Goal: Task Accomplishment & Management: Use online tool/utility

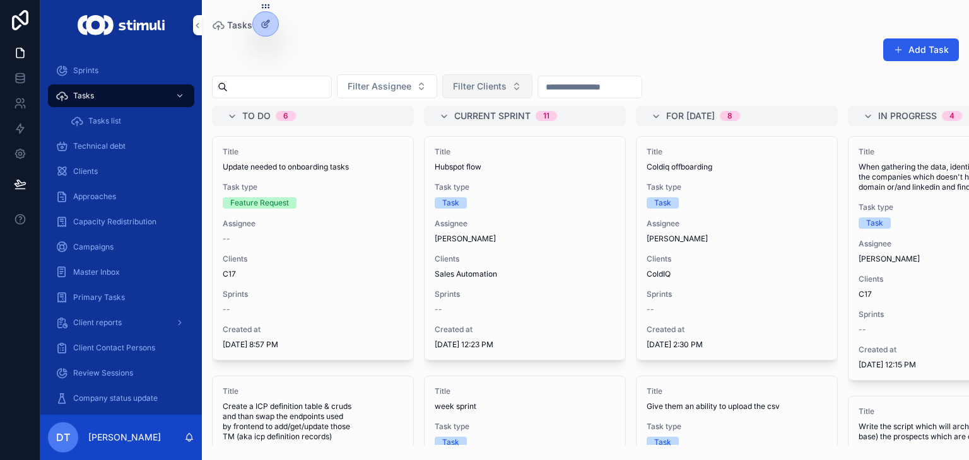
click at [507, 89] on span "Filter Clients" at bounding box center [480, 86] width 54 height 13
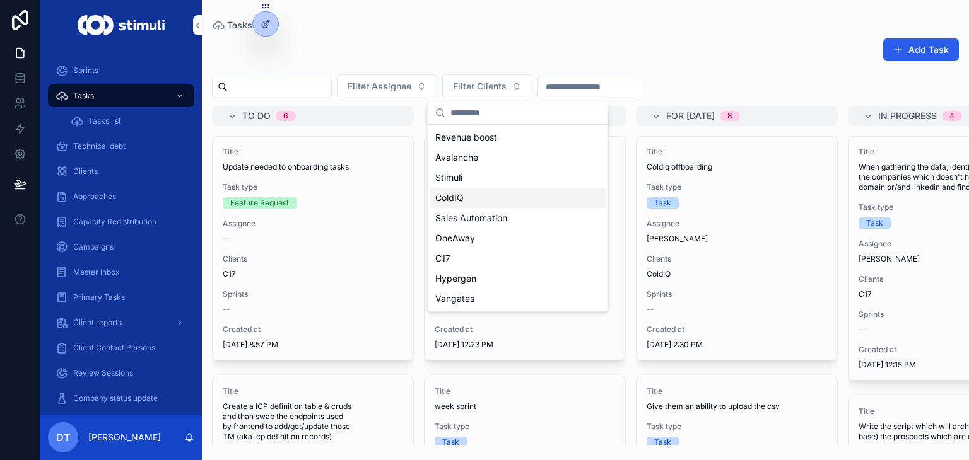
click at [469, 200] on div "ColdIQ" at bounding box center [517, 198] width 175 height 20
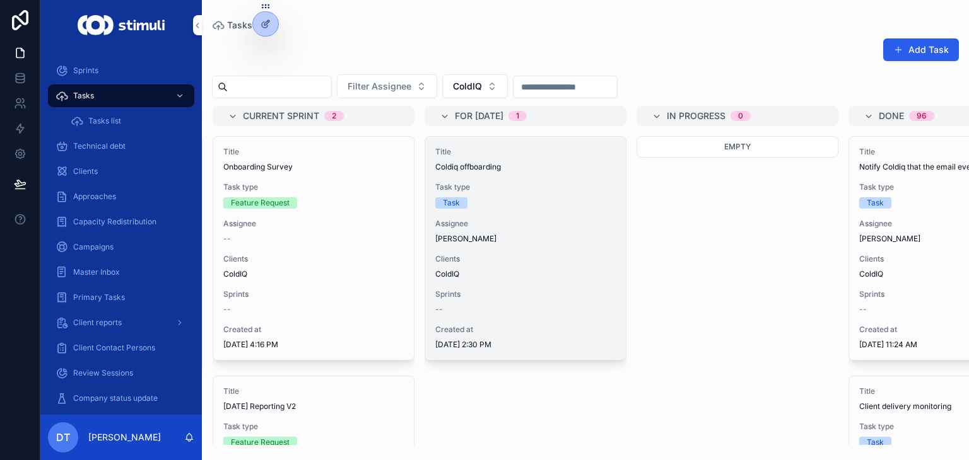
scroll to position [0, 212]
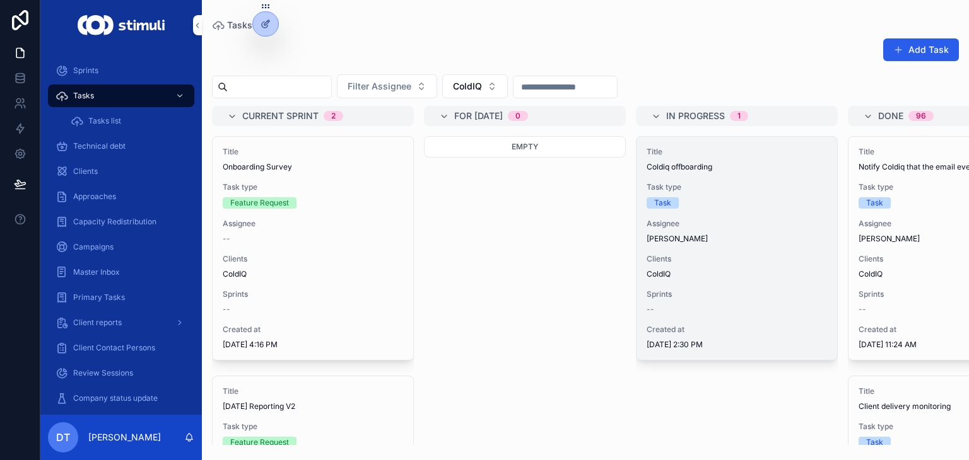
click at [737, 252] on div "Title Coldiq offboarding Task type Task Assignee [PERSON_NAME] Clients ColdIQ S…" at bounding box center [736, 248] width 201 height 223
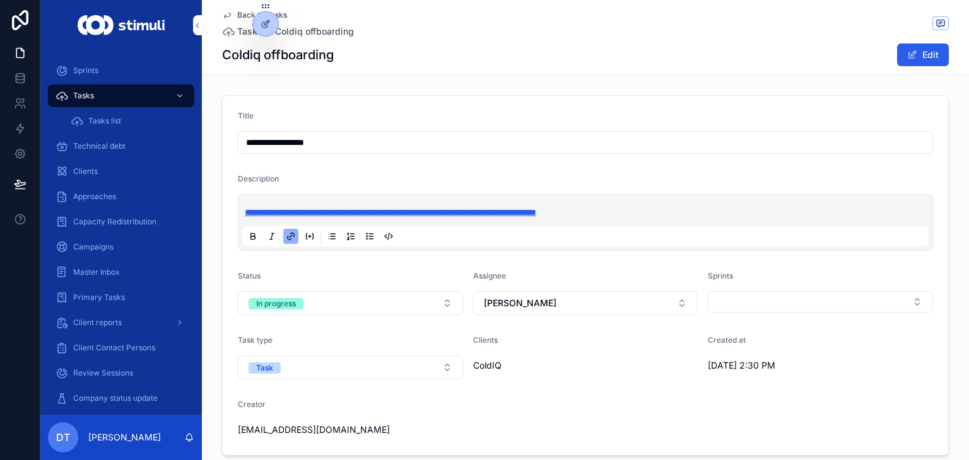
click at [484, 214] on span "**********" at bounding box center [390, 212] width 291 height 9
click at [511, 209] on span "**********" at bounding box center [390, 212] width 291 height 9
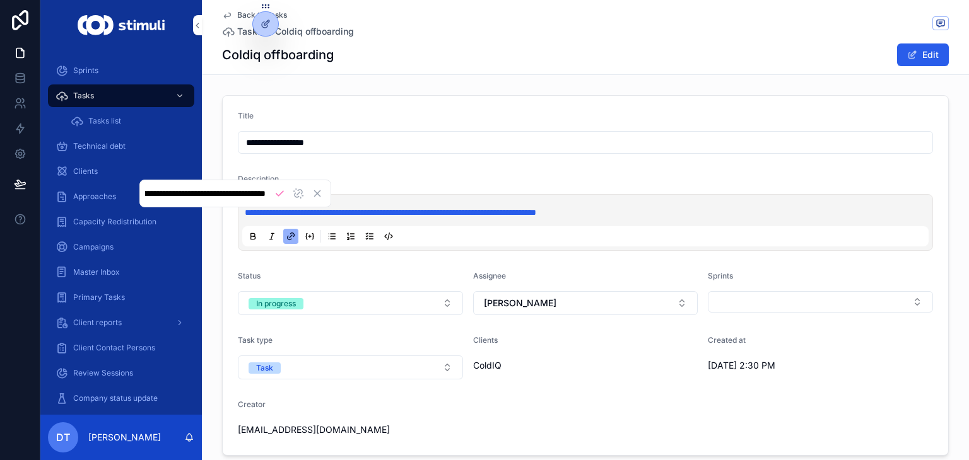
click at [243, 192] on input "**********" at bounding box center [205, 193] width 120 height 13
click at [656, 167] on form "**********" at bounding box center [585, 276] width 725 height 360
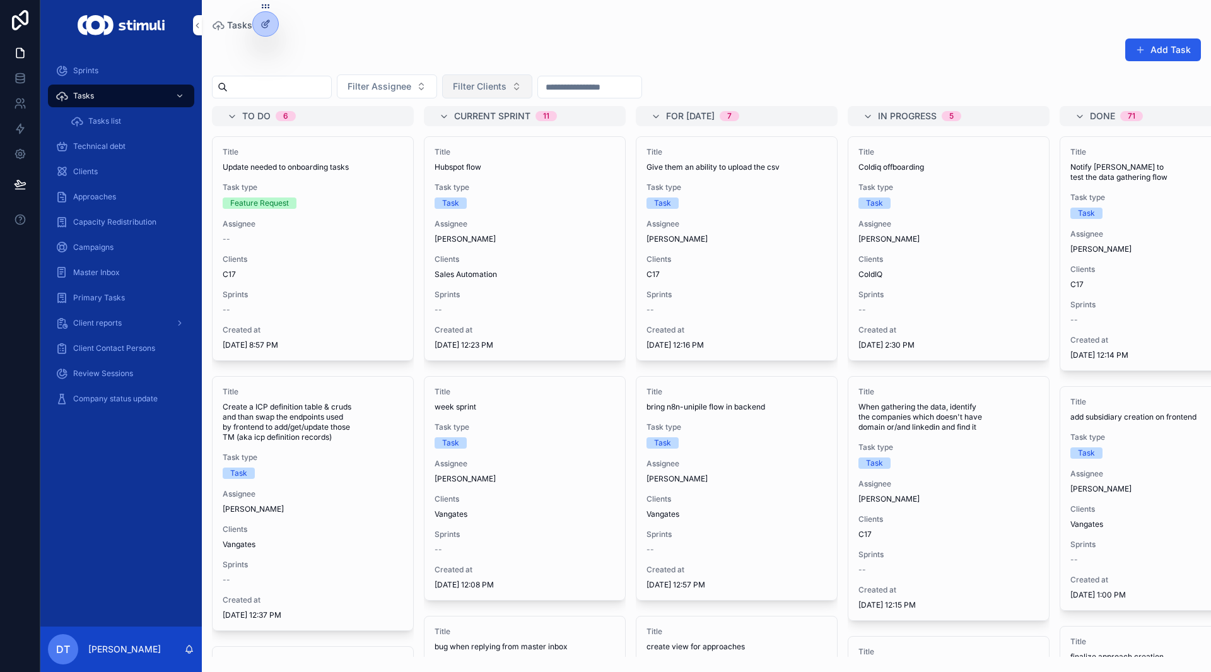
click at [507, 92] on span "Filter Clients" at bounding box center [480, 86] width 54 height 13
click at [782, 26] on div "Tasks" at bounding box center [706, 25] width 989 height 10
click at [507, 85] on span "Filter Clients" at bounding box center [480, 86] width 54 height 13
click at [477, 200] on div "ColdIQ" at bounding box center [517, 198] width 175 height 20
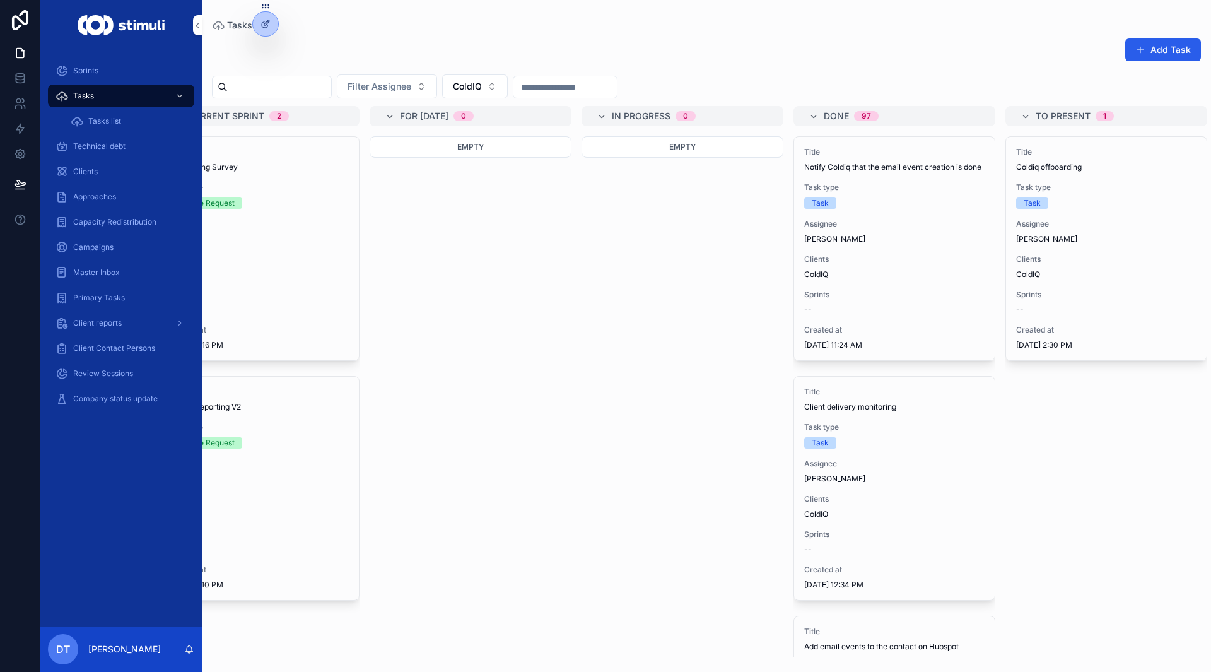
scroll to position [0, 273]
click at [492, 97] on button "ColdIQ" at bounding box center [475, 86] width 66 height 24
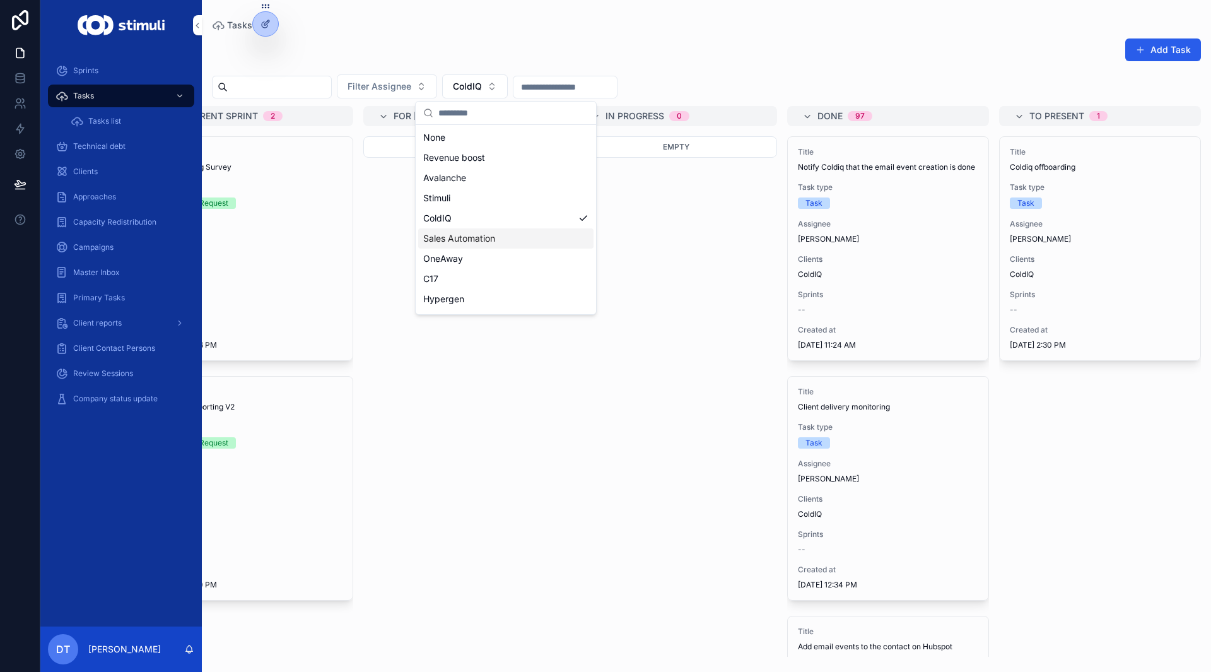
click at [469, 245] on div "Sales Automation" at bounding box center [505, 238] width 175 height 20
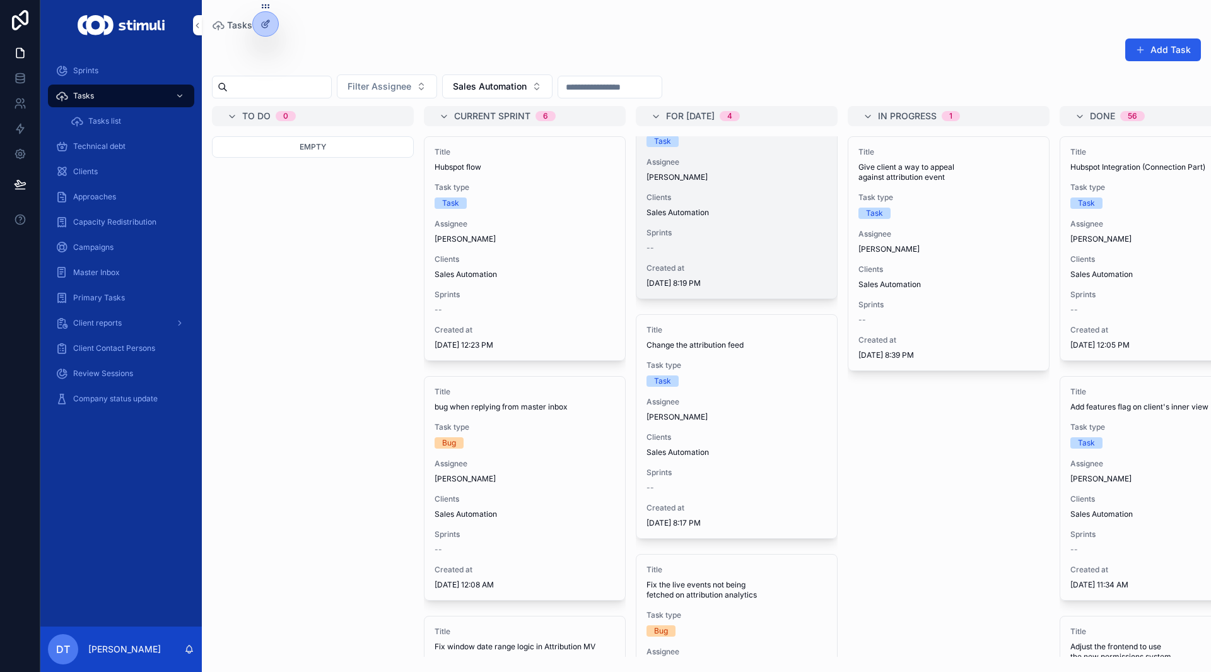
scroll to position [126, 0]
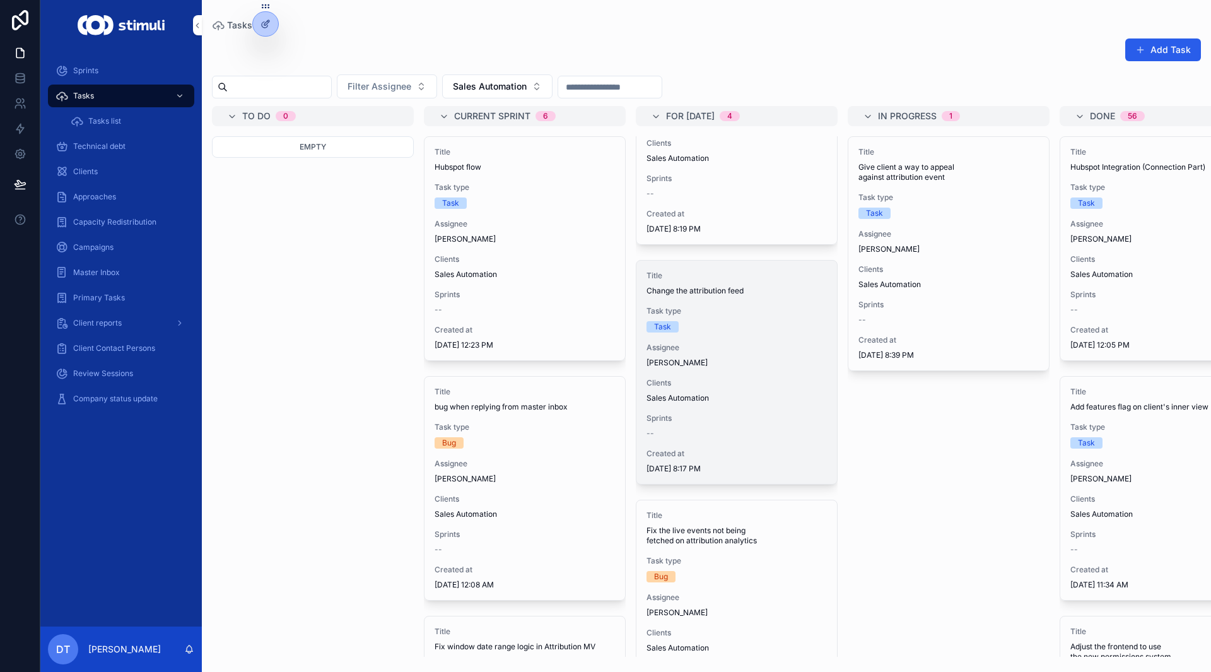
click at [710, 308] on span "Task type" at bounding box center [737, 311] width 180 height 10
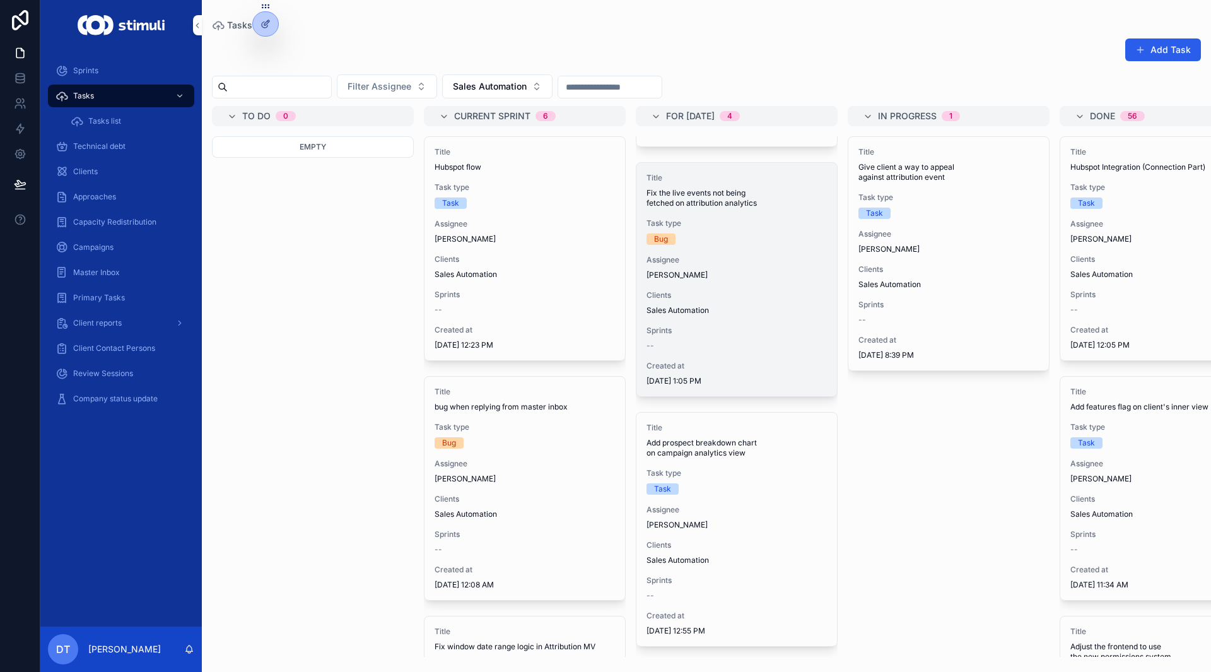
scroll to position [473, 0]
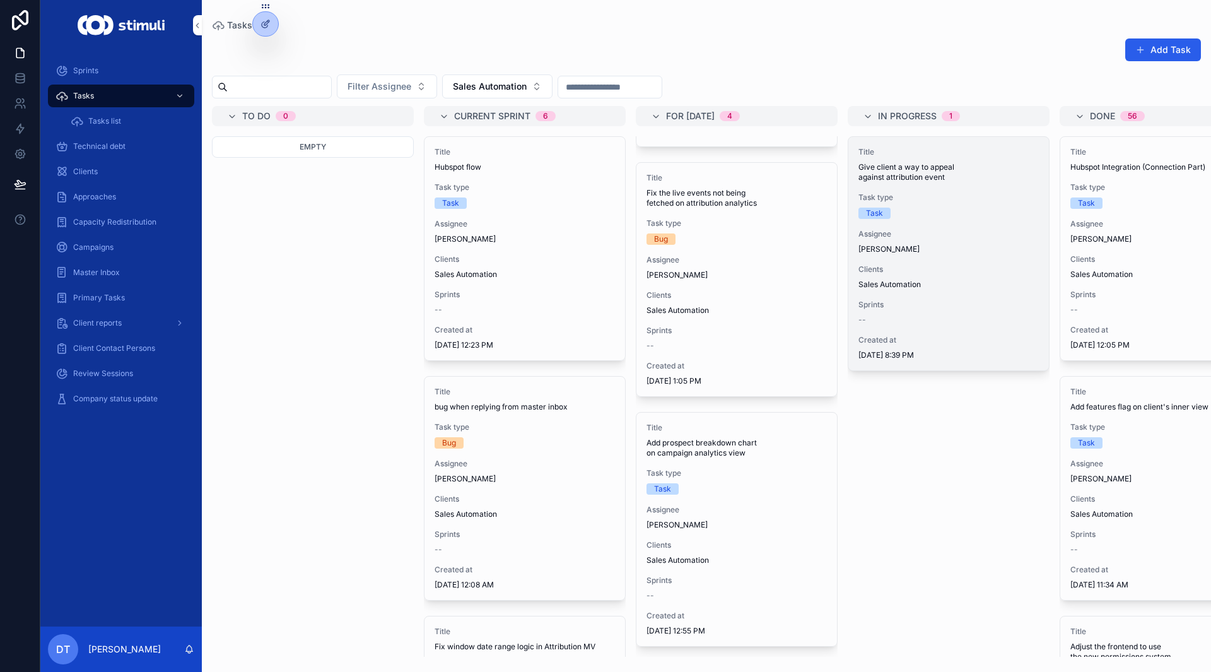
click at [932, 277] on div "Clients Sales Automation" at bounding box center [949, 276] width 180 height 25
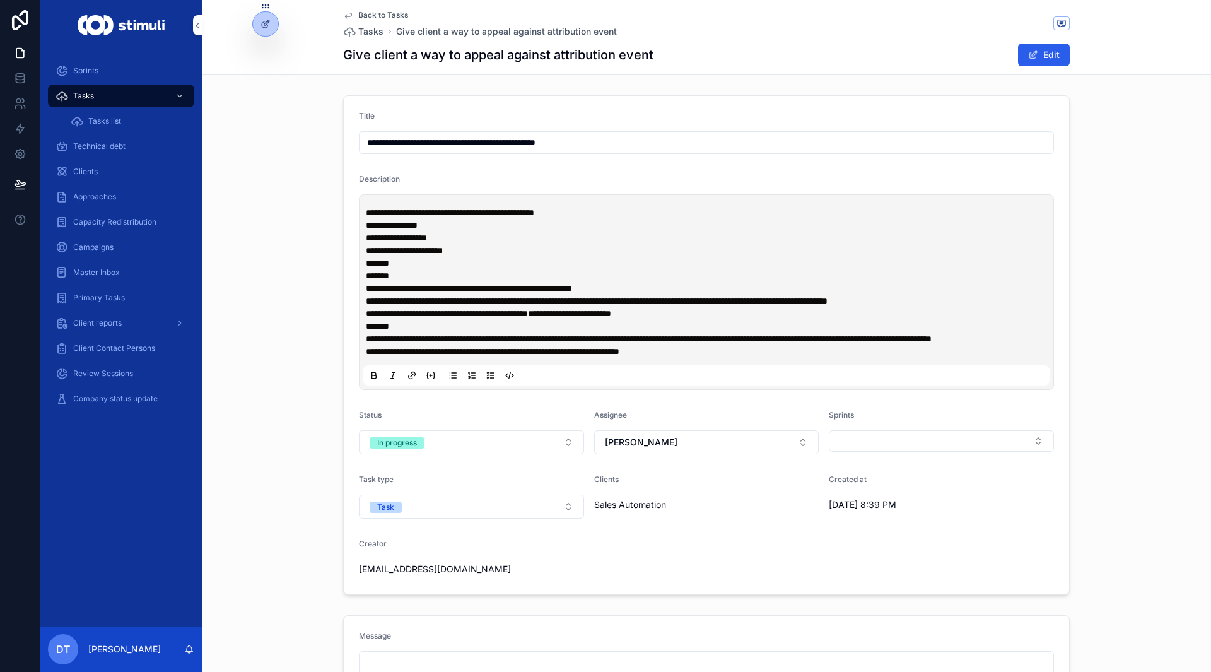
click at [358, 13] on span "Back to Tasks" at bounding box center [383, 15] width 50 height 10
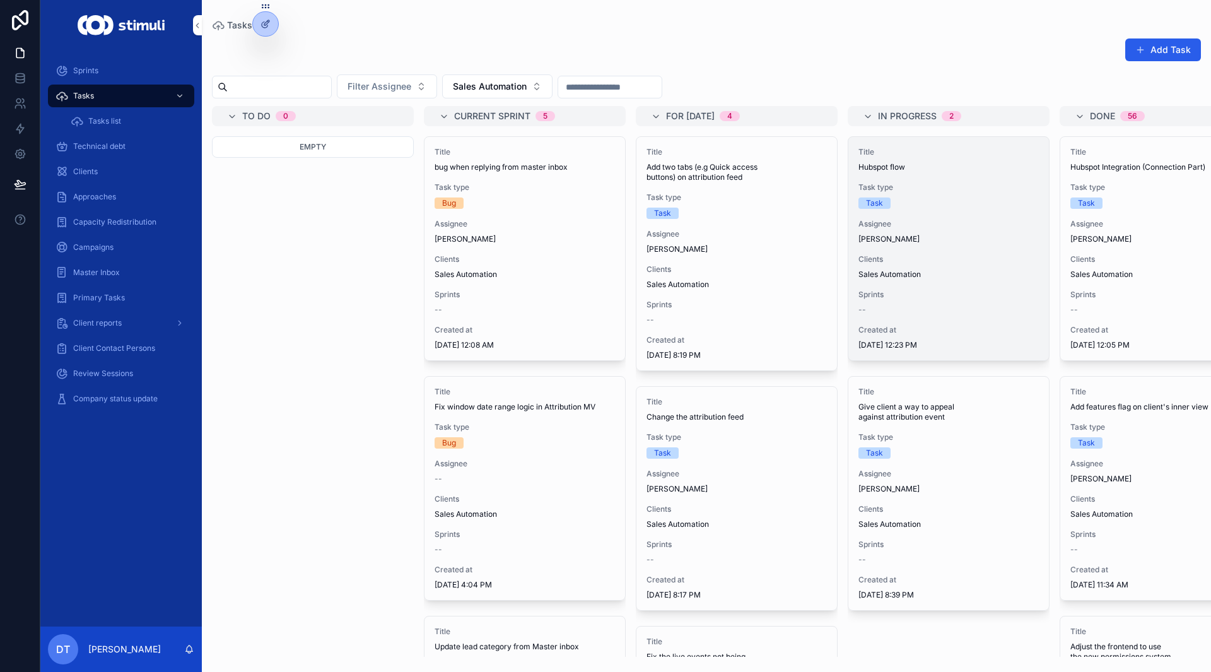
click at [905, 295] on span "Sprints" at bounding box center [949, 295] width 180 height 10
